Goal: Navigation & Orientation: Find specific page/section

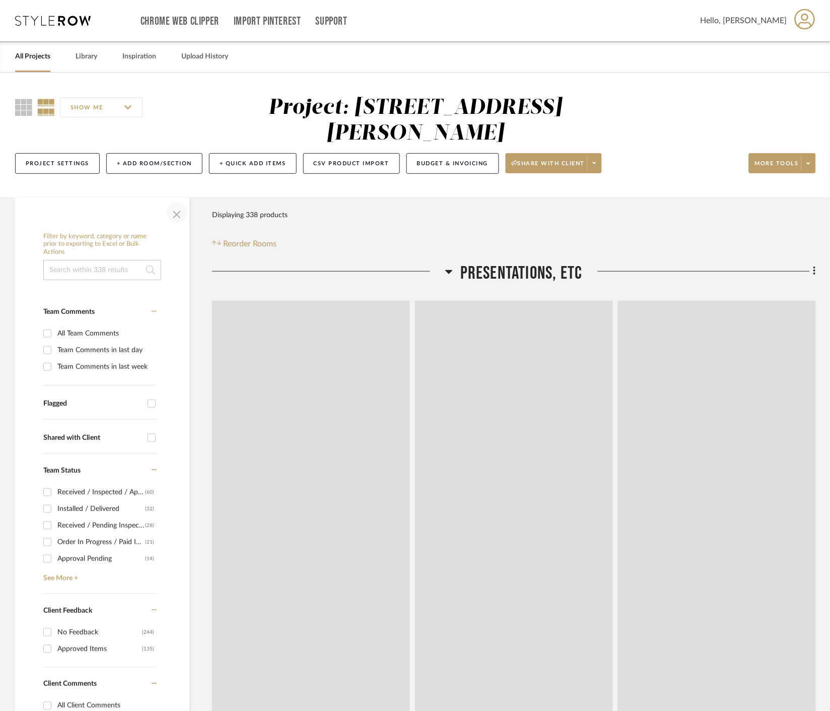
click at [173, 210] on span "button" at bounding box center [177, 213] width 24 height 24
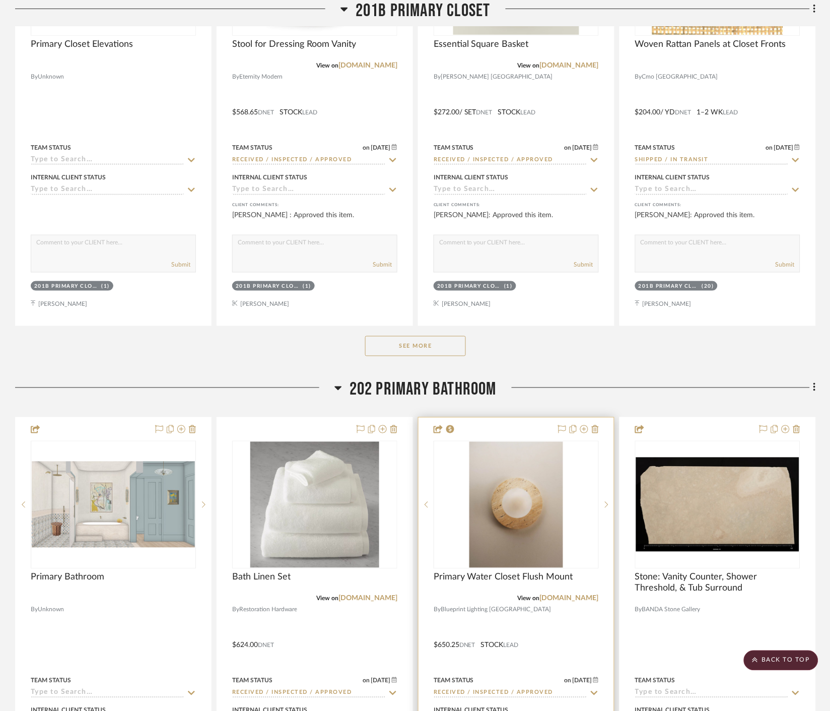
scroll to position [9237, 0]
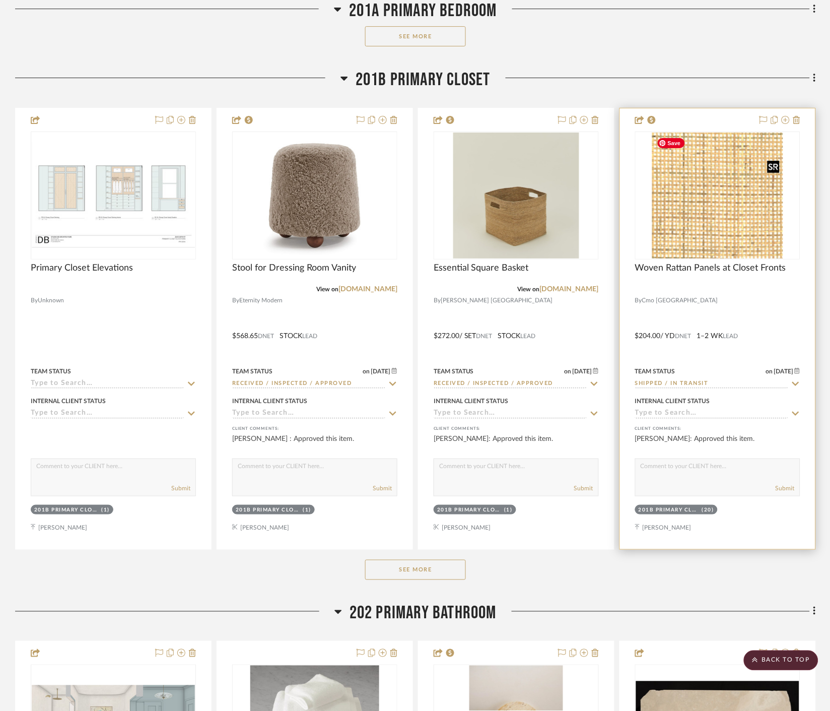
click at [0, 0] on img at bounding box center [0, 0] width 0 height 0
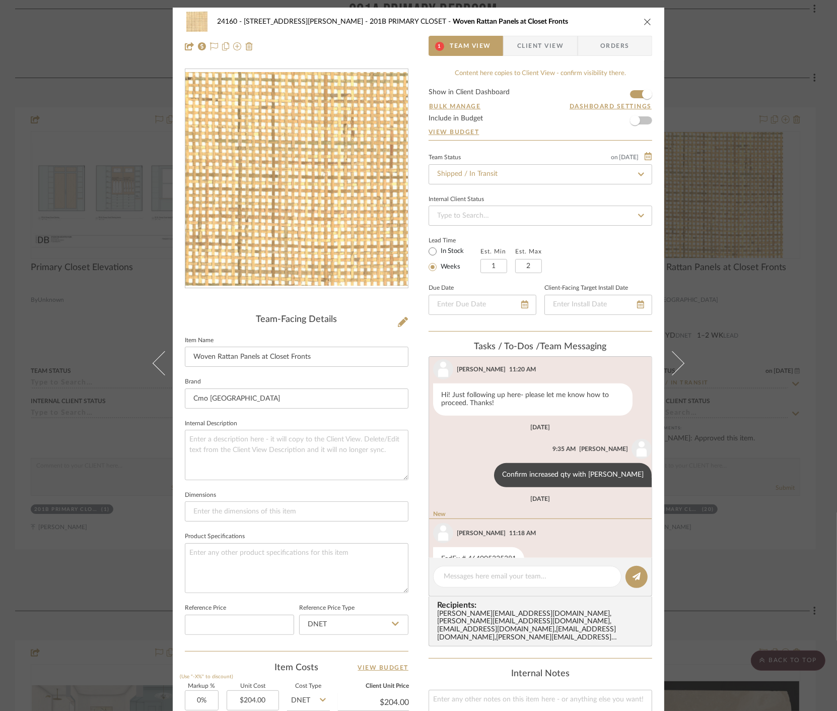
scroll to position [554, 0]
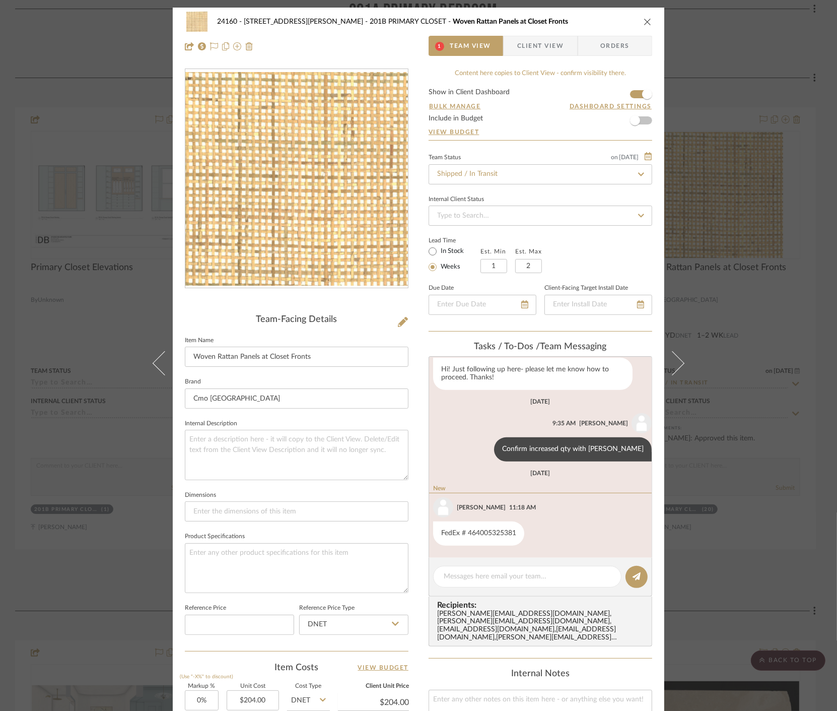
drag, startPoint x: 760, startPoint y: 15, endPoint x: 673, endPoint y: 6, distance: 87.6
click at [759, 15] on div "24160 - 214 E 18th Street - Satow Elliot 201B PRIMARY CLOSET Woven Rattan Panel…" at bounding box center [418, 355] width 837 height 711
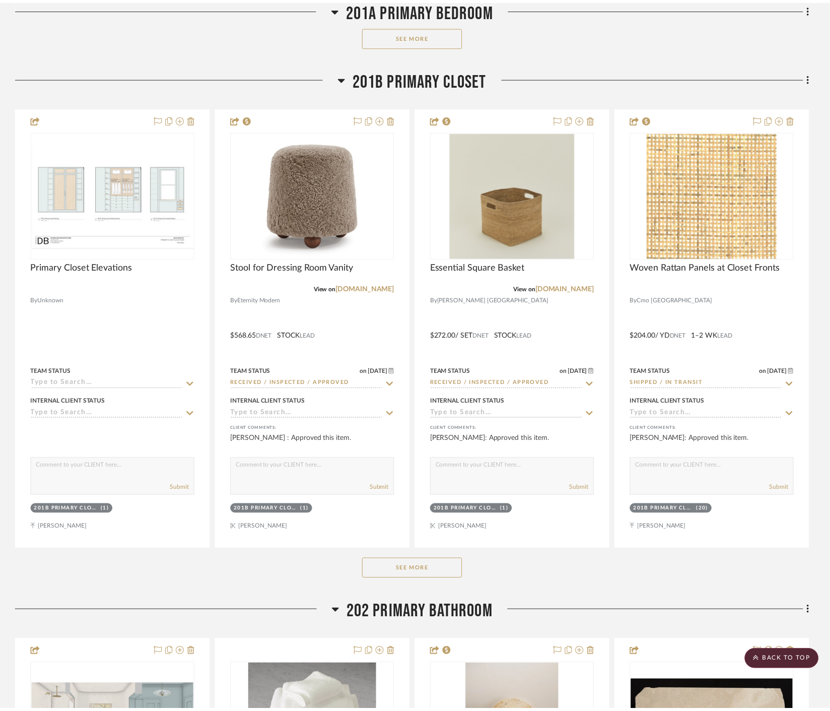
scroll to position [9237, 0]
